Goal: Transaction & Acquisition: Purchase product/service

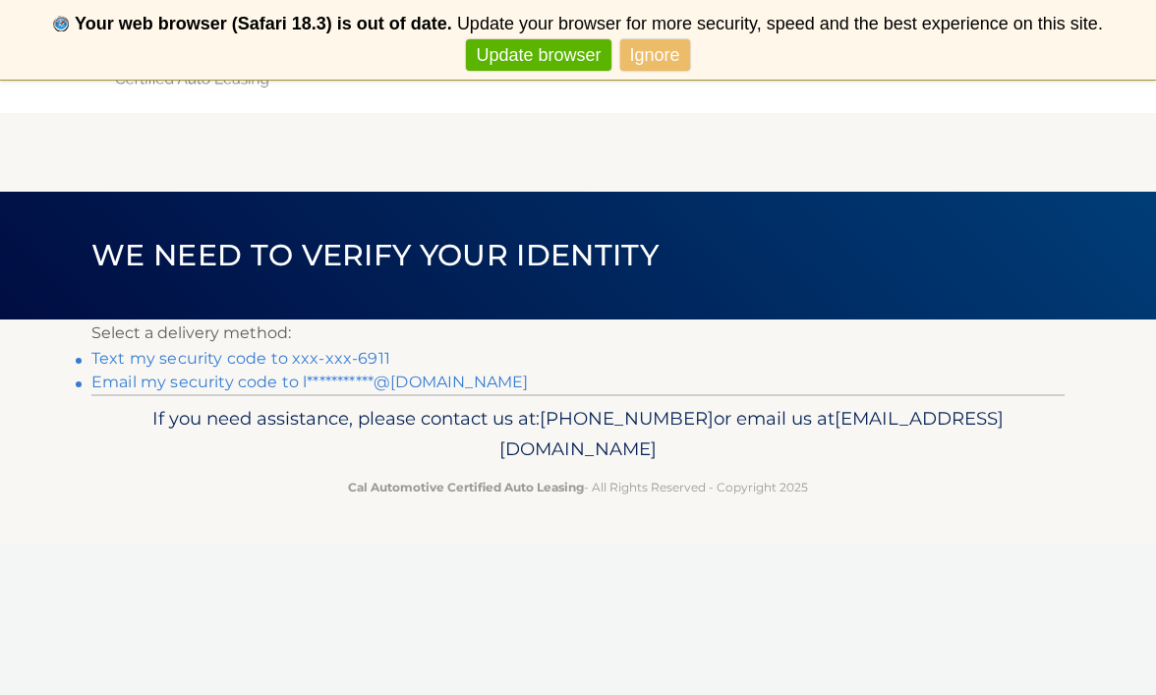
click at [153, 355] on link "Text my security code to xxx-xxx-6911" at bounding box center [240, 358] width 299 height 19
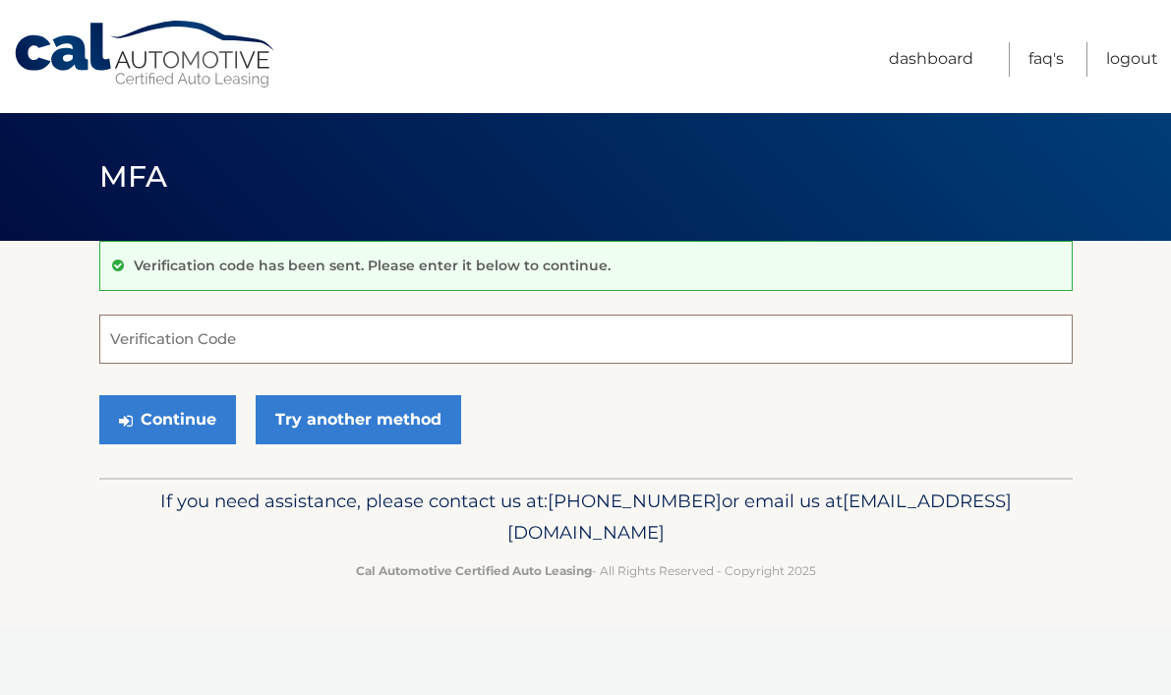
click at [283, 343] on input "Verification Code" at bounding box center [585, 339] width 973 height 49
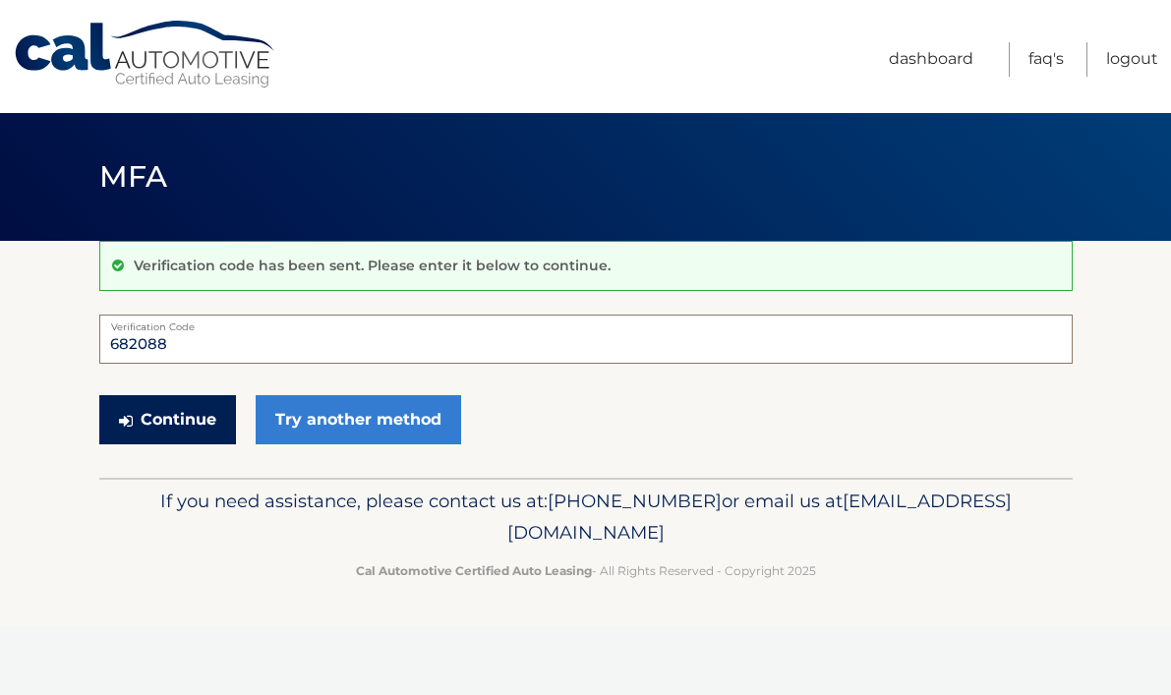
type input "682088"
click at [193, 426] on button "Continue" at bounding box center [167, 419] width 137 height 49
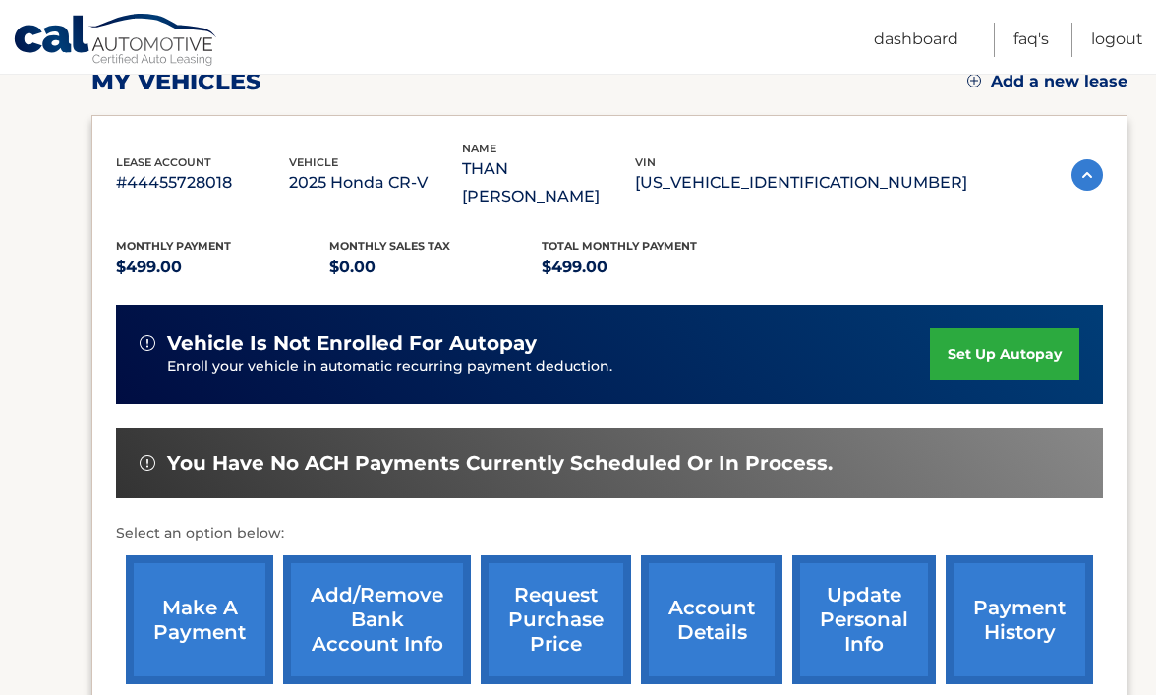
scroll to position [296, 0]
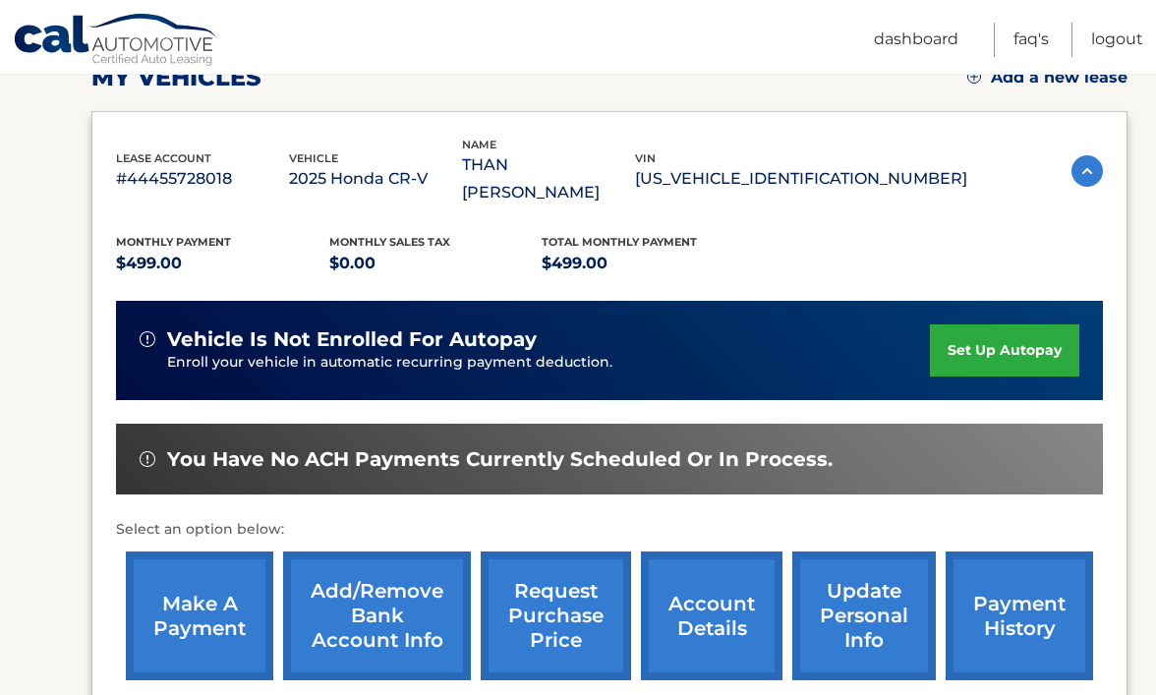
click at [190, 581] on link "make a payment" at bounding box center [199, 615] width 147 height 129
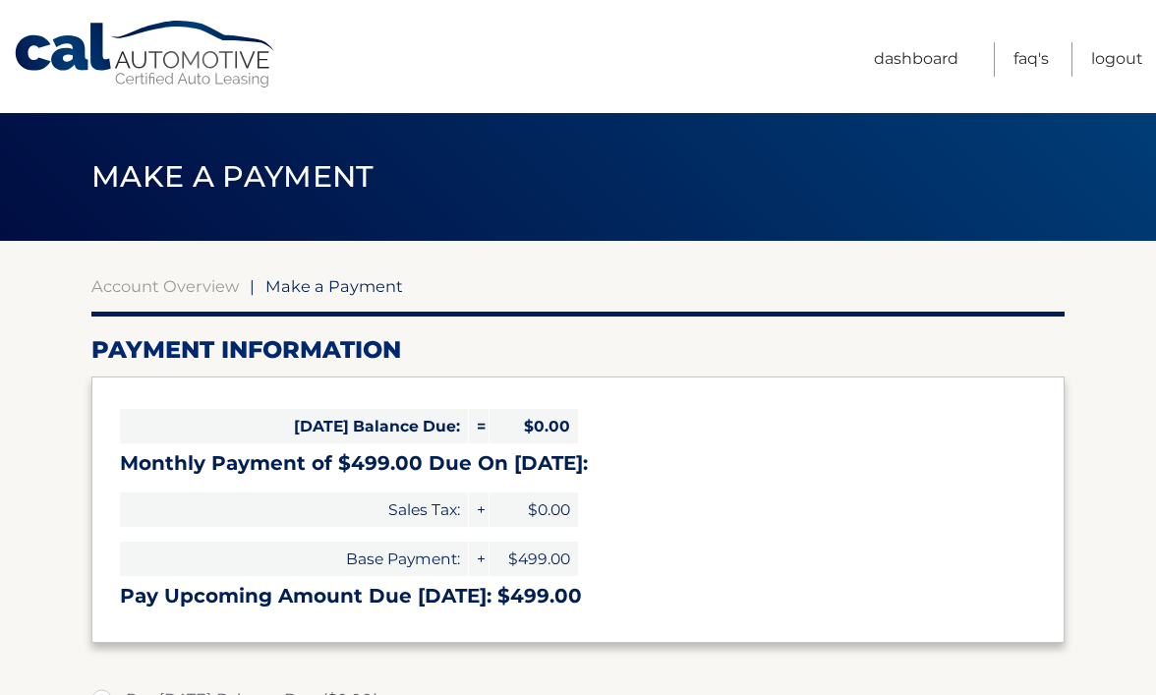
select select "NzkyYTRhMmYtMjdmYy00ODJiLThmOGYtNDc5ZWYyNDRkYmFi"
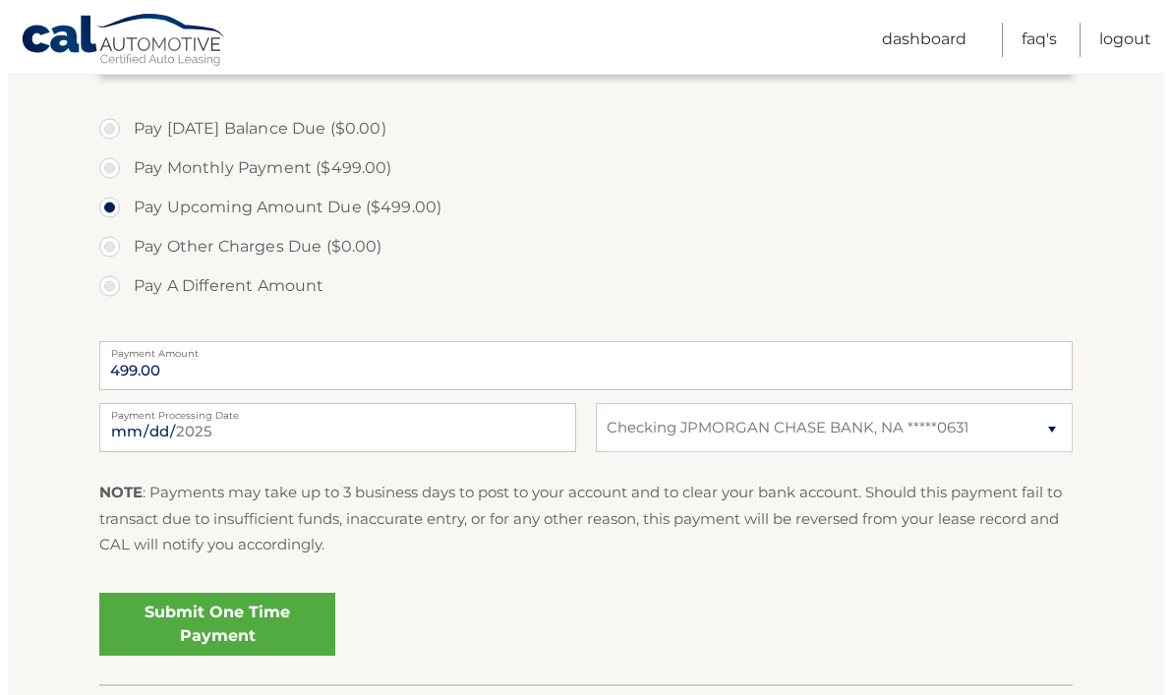
scroll to position [574, 0]
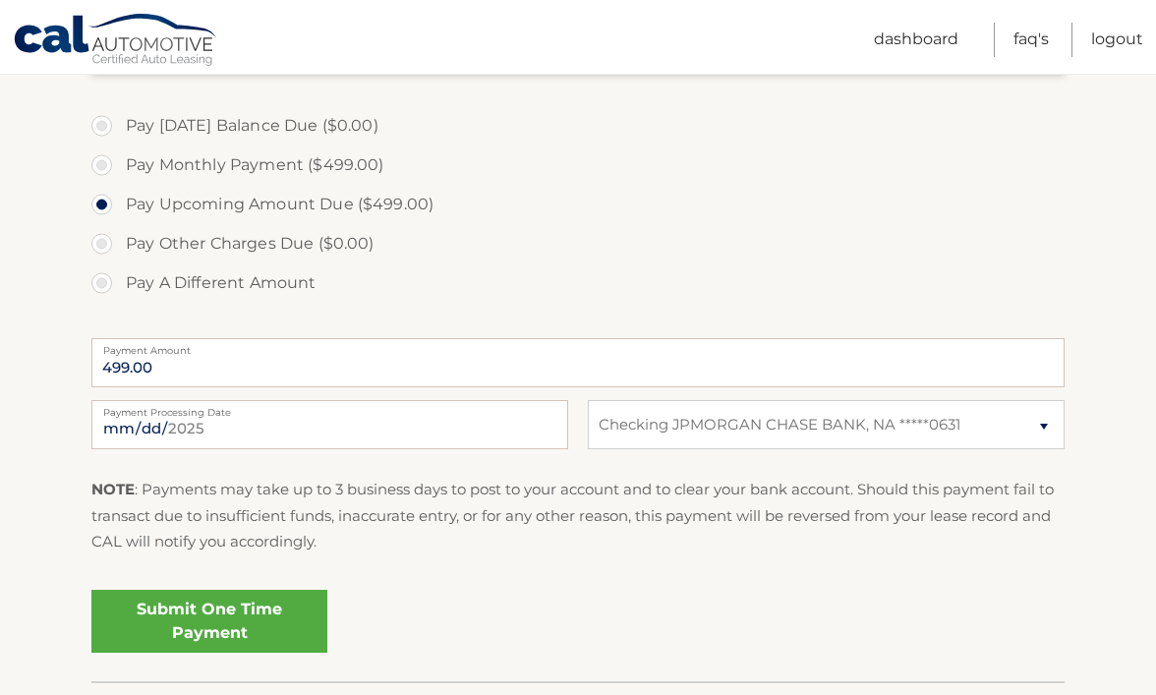
click at [257, 620] on link "Submit One Time Payment" at bounding box center [209, 621] width 236 height 63
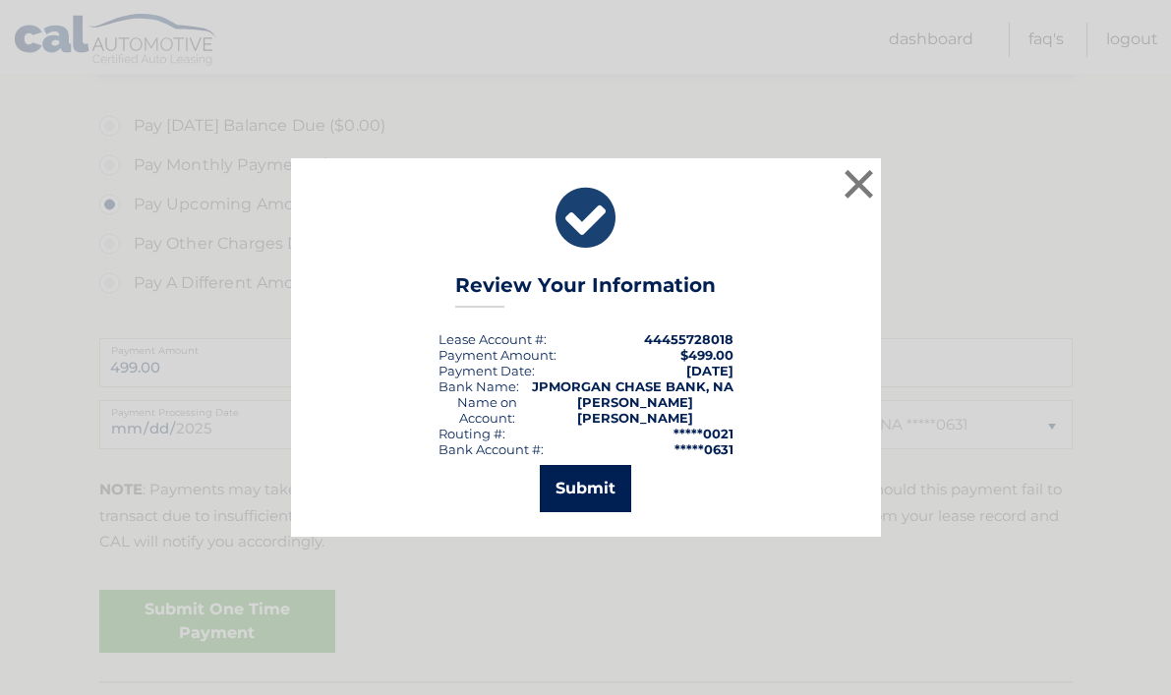
click at [605, 482] on button "Submit" at bounding box center [585, 488] width 91 height 47
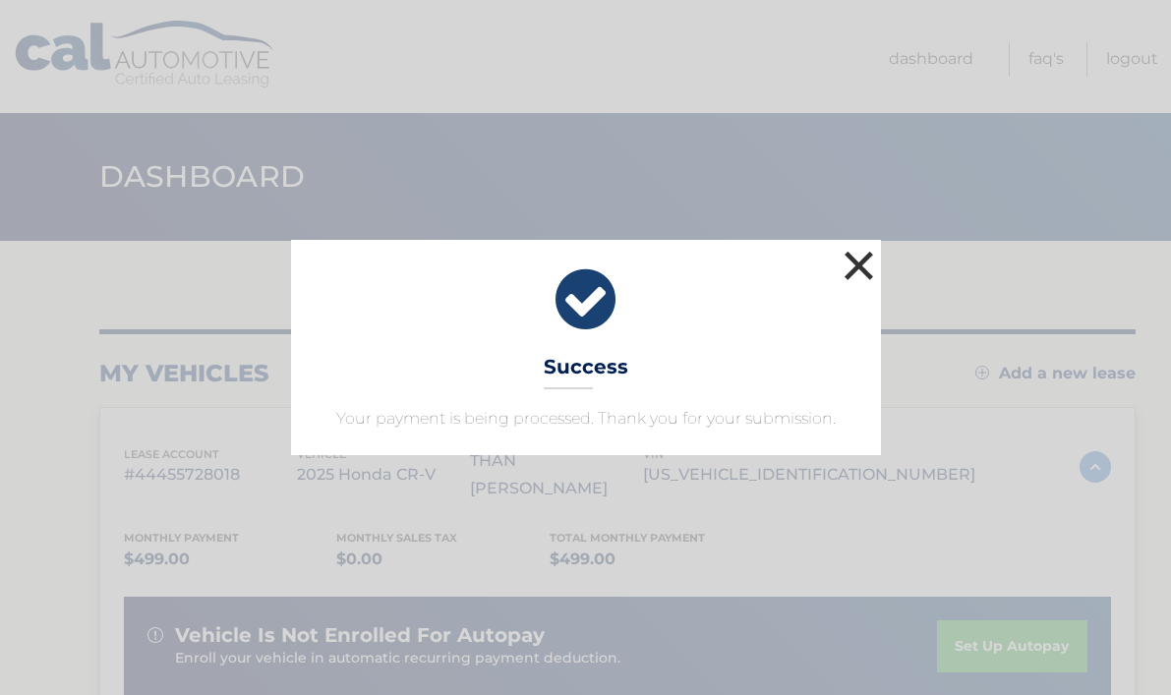
click at [863, 262] on button "×" at bounding box center [858, 265] width 39 height 39
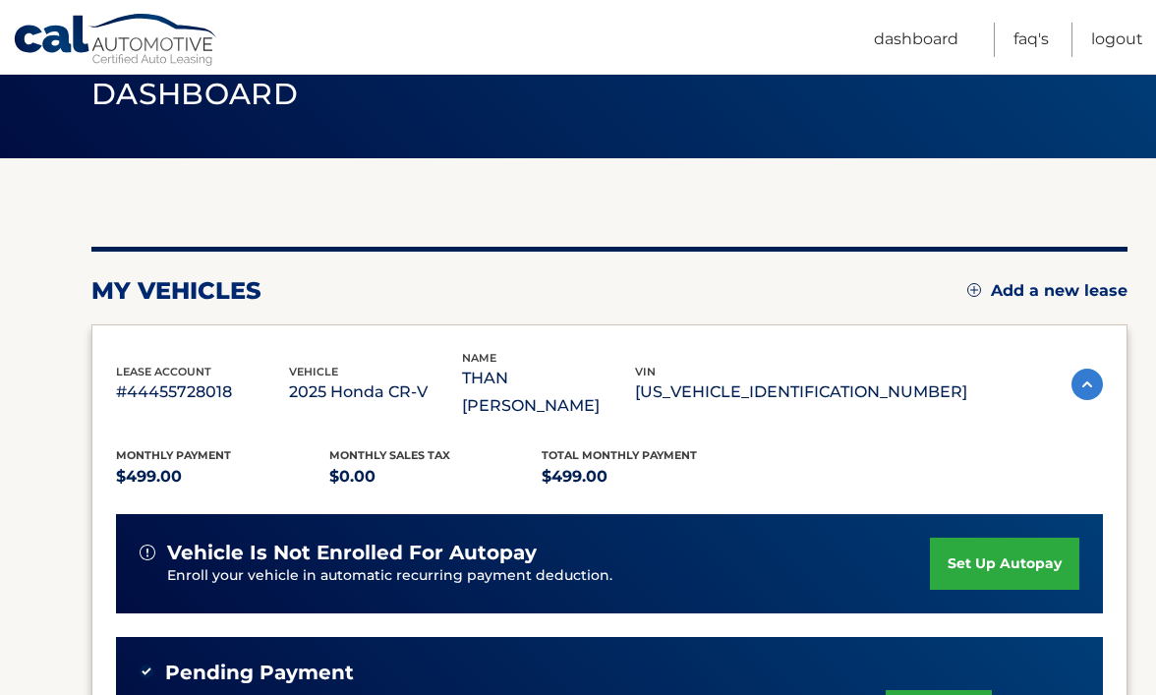
scroll to position [91, 0]
